Goal: Find specific page/section: Find specific page/section

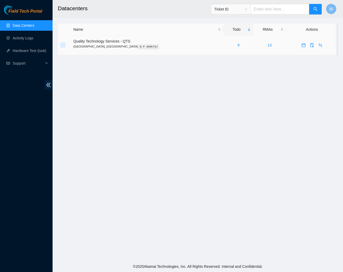
click at [63, 46] on td at bounding box center [64, 45] width 13 height 20
click at [63, 46] on button "Expand row" at bounding box center [63, 45] width 4 height 4
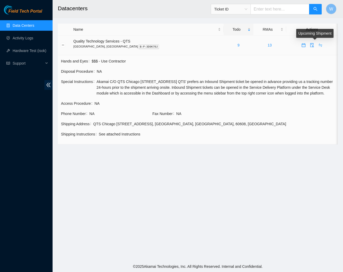
click at [318, 46] on icon "swap" at bounding box center [320, 45] width 4 height 4
